Goal: Task Accomplishment & Management: Use online tool/utility

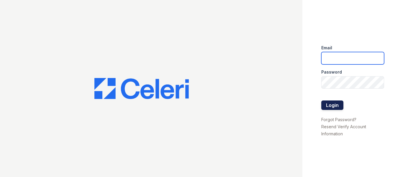
type input "amossmith@mmgmgt.com"
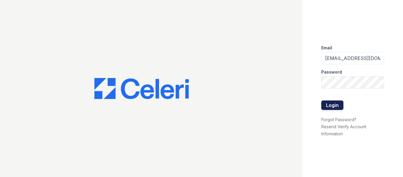
click at [330, 103] on button "Login" at bounding box center [333, 104] width 22 height 9
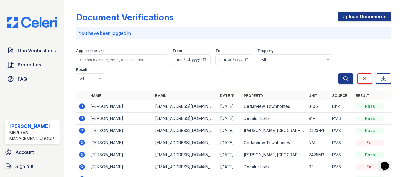
click at [84, 105] on icon at bounding box center [82, 106] width 6 height 6
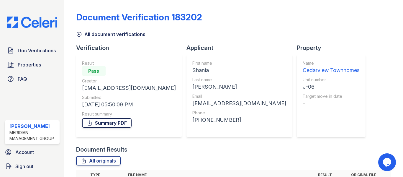
click at [88, 123] on icon at bounding box center [90, 123] width 6 height 6
click at [77, 35] on icon at bounding box center [79, 34] width 6 height 6
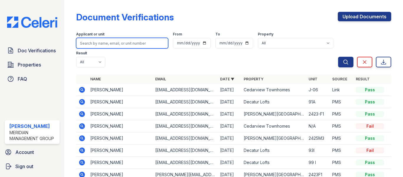
click at [105, 45] on input "search" at bounding box center [122, 43] width 92 height 11
type input "dickens"
click at [338, 57] on button "Search" at bounding box center [345, 62] width 15 height 11
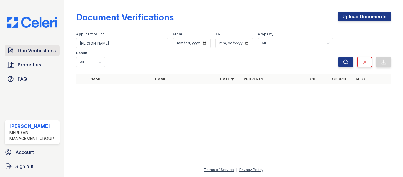
click at [15, 52] on link "Doc Verifications" at bounding box center [32, 51] width 55 height 12
